Goal: Find specific page/section: Find specific page/section

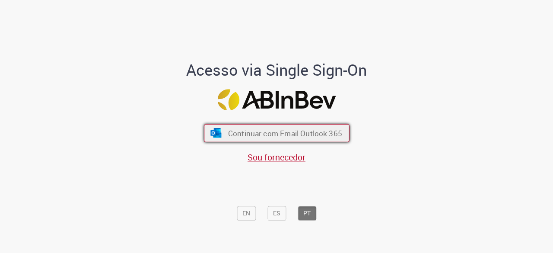
click at [318, 135] on span "Continuar com Email Outlook 365" at bounding box center [285, 133] width 114 height 10
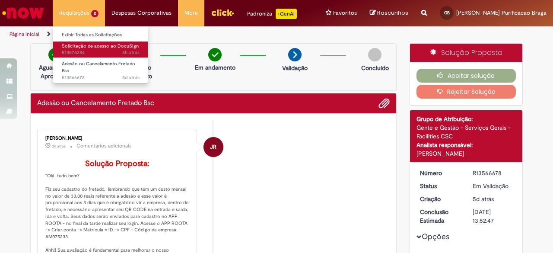
click at [86, 48] on span "Solicitação de acesso ao DocuSign" at bounding box center [100, 46] width 77 height 6
click at [89, 48] on span "Solicitação de acesso ao DocuSign" at bounding box center [100, 46] width 77 height 6
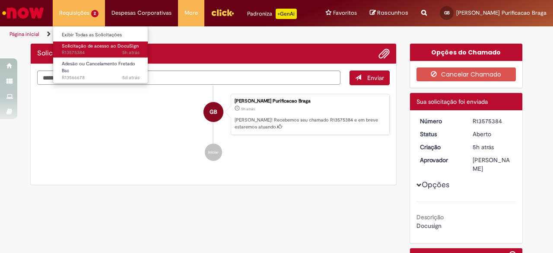
click at [89, 48] on span "Solicitação de acesso ao DocuSign" at bounding box center [100, 46] width 77 height 6
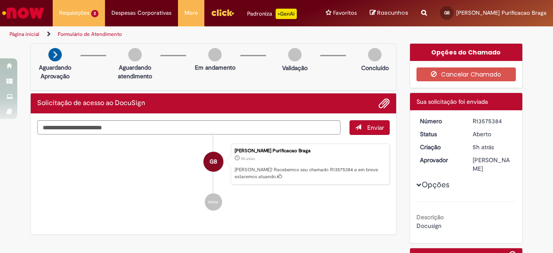
click at [36, 31] on link "Página inicial" at bounding box center [24, 34] width 30 height 7
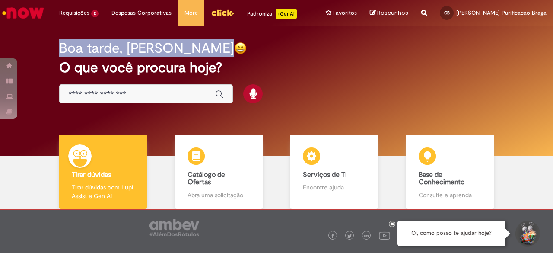
click at [34, 32] on div "Boa tarde, Gabriela O que você procura hoje?" at bounding box center [276, 91] width 540 height 130
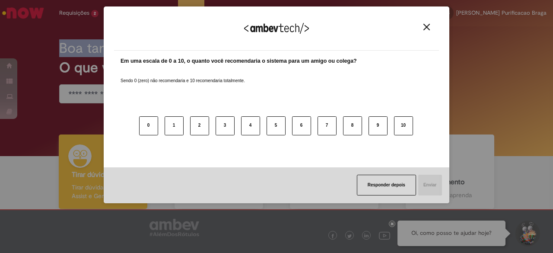
click at [427, 31] on button "Close" at bounding box center [426, 26] width 12 height 7
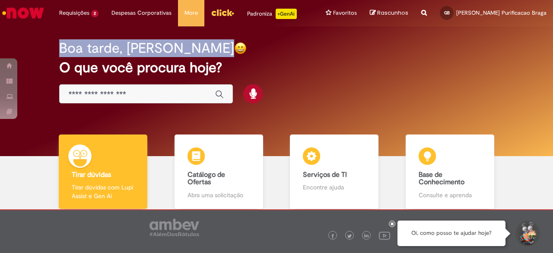
click at [224, 18] on img "Menu Cabeçalho" at bounding box center [222, 12] width 23 height 13
